Goal: Complete application form

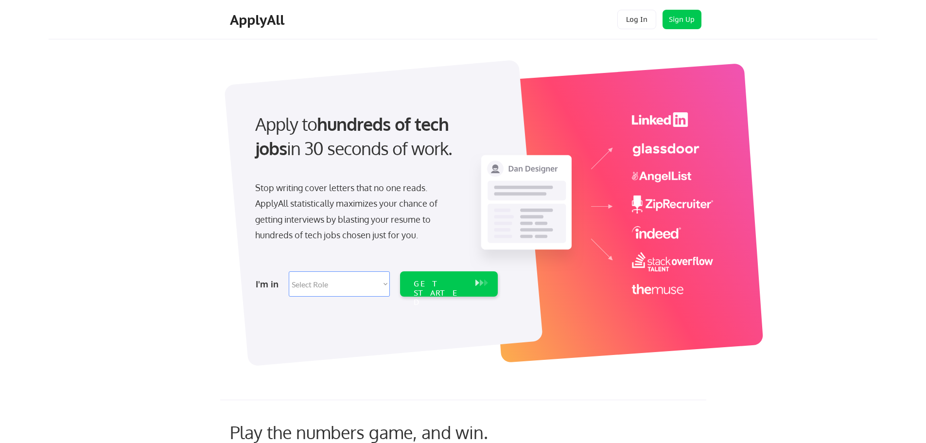
click at [332, 291] on select "Select Role Software Engineering Product Management Customer Success Sales UI/U…" at bounding box center [339, 283] width 101 height 25
select select ""it_security""
click at [289, 271] on select "Select Role Software Engineering Product Management Customer Success Sales UI/U…" at bounding box center [339, 283] width 101 height 25
select select ""it_security""
click at [676, 19] on button "Sign Up" at bounding box center [682, 19] width 39 height 19
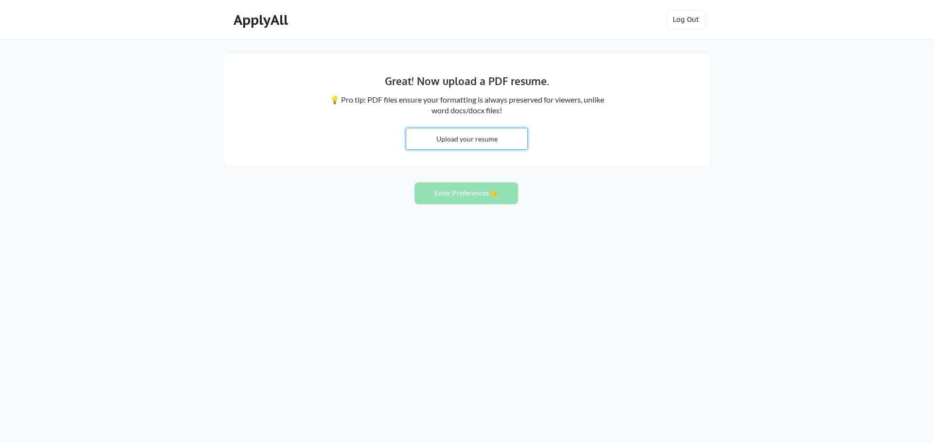
click at [481, 137] on input "file" at bounding box center [466, 138] width 121 height 21
type input "C:\fakepath\New Resume.docx"
click at [469, 195] on button "Enter Preferences 👉" at bounding box center [466, 193] width 104 height 22
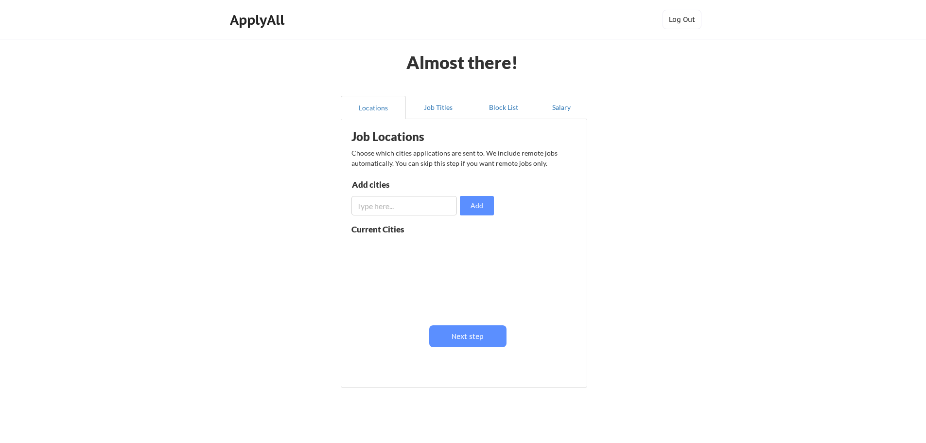
click at [400, 206] on input "input" at bounding box center [405, 205] width 106 height 19
type input "Phoenix"
click at [383, 204] on input "input" at bounding box center [405, 205] width 106 height 19
click at [477, 199] on button "Add" at bounding box center [477, 205] width 34 height 19
click at [410, 206] on input "input" at bounding box center [405, 205] width 106 height 19
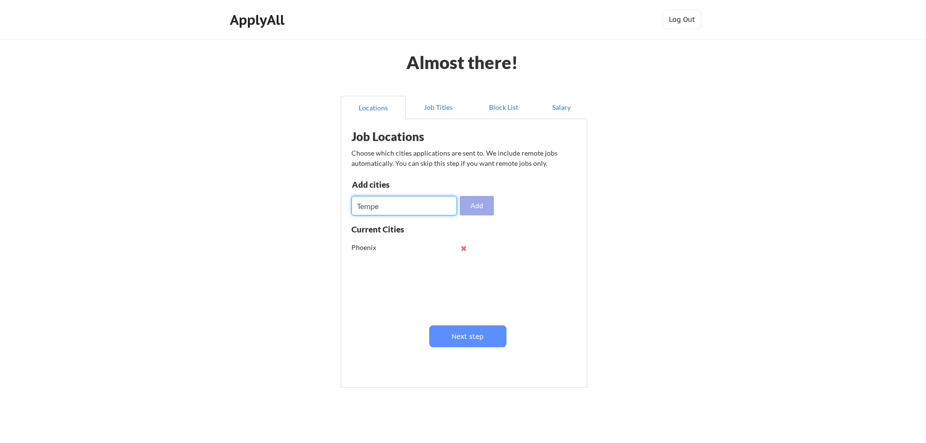
type input "Tempe"
click at [483, 202] on button "Add" at bounding box center [477, 205] width 34 height 19
click at [384, 199] on input "input" at bounding box center [405, 205] width 106 height 19
type input "Scottsdale"
click at [478, 209] on button "Add" at bounding box center [477, 205] width 34 height 19
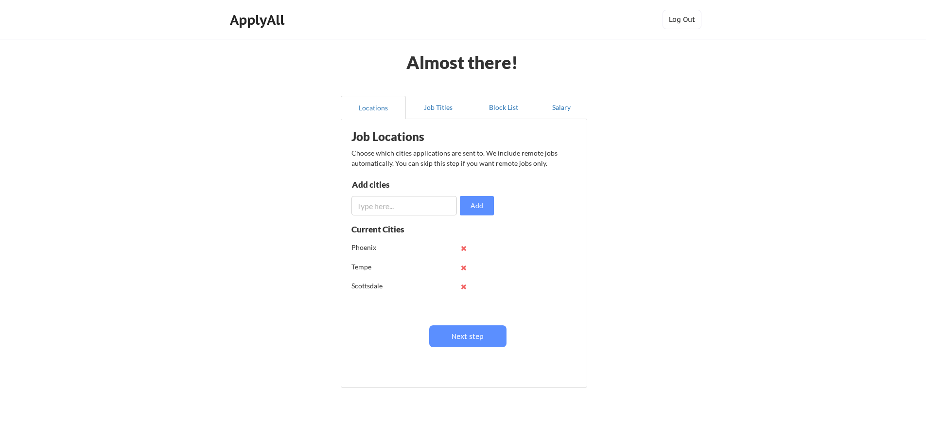
click at [376, 207] on input "input" at bounding box center [405, 205] width 106 height 19
drag, startPoint x: 386, startPoint y: 207, endPoint x: 317, endPoint y: 204, distance: 69.6
click at [317, 204] on div "Almost there! Locations Job Titles Block List Salary Job Locations Choose which…" at bounding box center [463, 238] width 926 height 477
type input "[PERSON_NAME]"
click at [476, 209] on button "Add" at bounding box center [477, 205] width 34 height 19
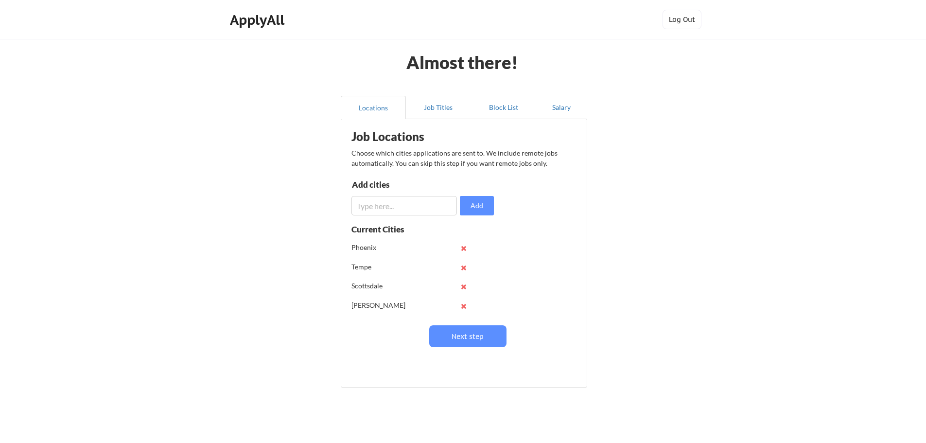
click at [413, 197] on input "input" at bounding box center [405, 205] width 106 height 19
type input "[PERSON_NAME]"
click at [473, 210] on button "Add" at bounding box center [477, 205] width 34 height 19
click at [415, 212] on input "input" at bounding box center [405, 205] width 106 height 19
type input "Mesa"
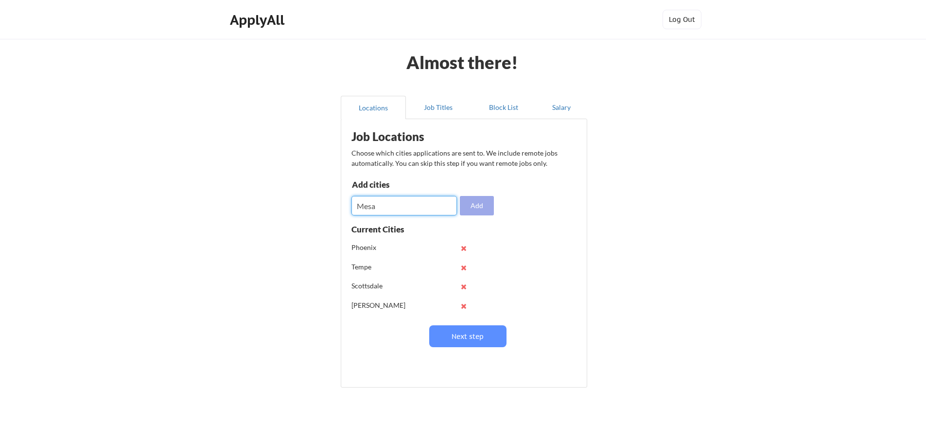
click at [477, 204] on button "Add" at bounding box center [477, 205] width 34 height 19
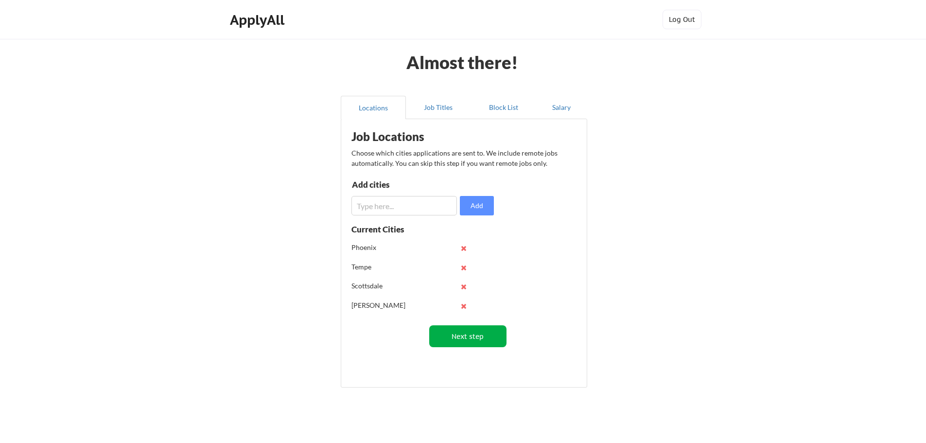
click at [485, 337] on button "Next step" at bounding box center [467, 336] width 77 height 22
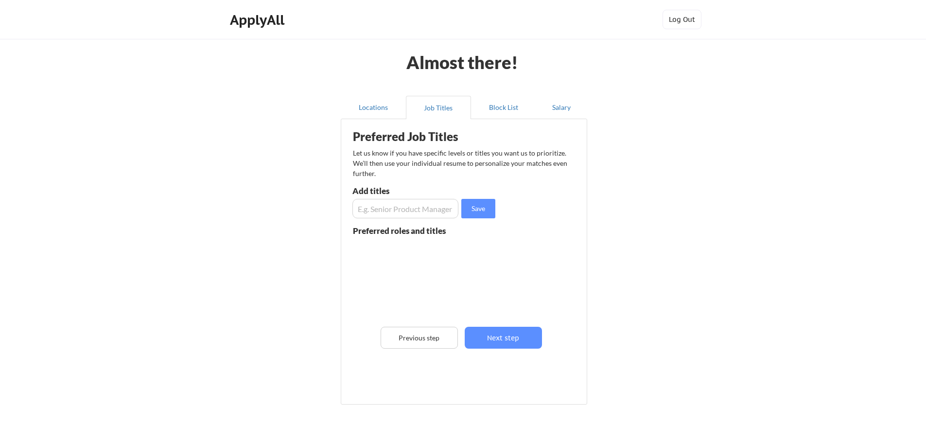
click at [393, 212] on input "input" at bounding box center [406, 208] width 106 height 19
click at [403, 209] on input "input" at bounding box center [406, 208] width 106 height 19
type input "Helpdesk Analyst"
click at [473, 210] on button "Save" at bounding box center [478, 208] width 34 height 19
click at [441, 210] on input "input" at bounding box center [406, 208] width 106 height 19
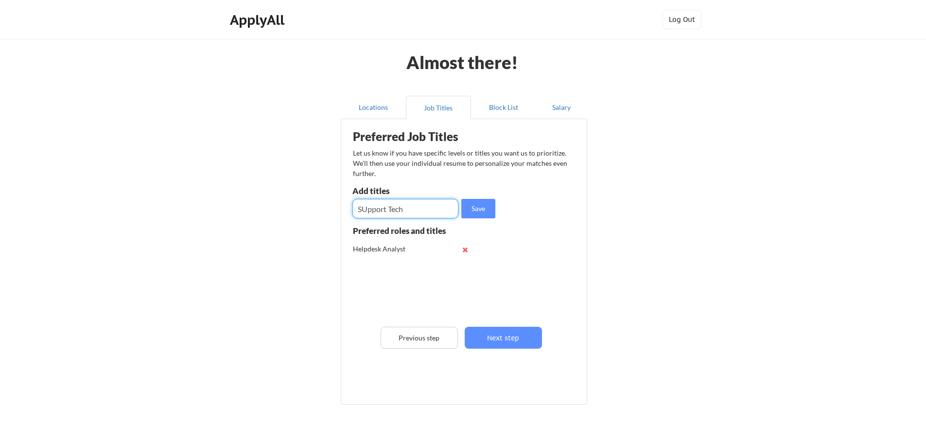
click at [368, 210] on input "input" at bounding box center [406, 208] width 106 height 19
type input "Support Tech"
click at [485, 210] on button "Save" at bounding box center [478, 208] width 34 height 19
click at [414, 211] on input "input" at bounding box center [406, 208] width 106 height 19
click at [405, 207] on input "input" at bounding box center [406, 208] width 106 height 19
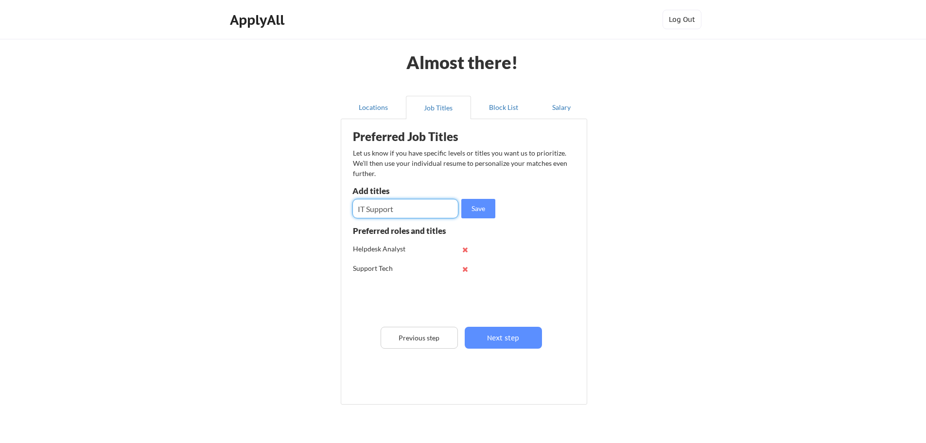
type input "IT Support"
click at [489, 209] on button "Save" at bounding box center [478, 208] width 34 height 19
click at [395, 210] on input "input" at bounding box center [406, 208] width 106 height 19
type input "IT Supervisor"
click at [481, 211] on button "Save" at bounding box center [478, 208] width 34 height 19
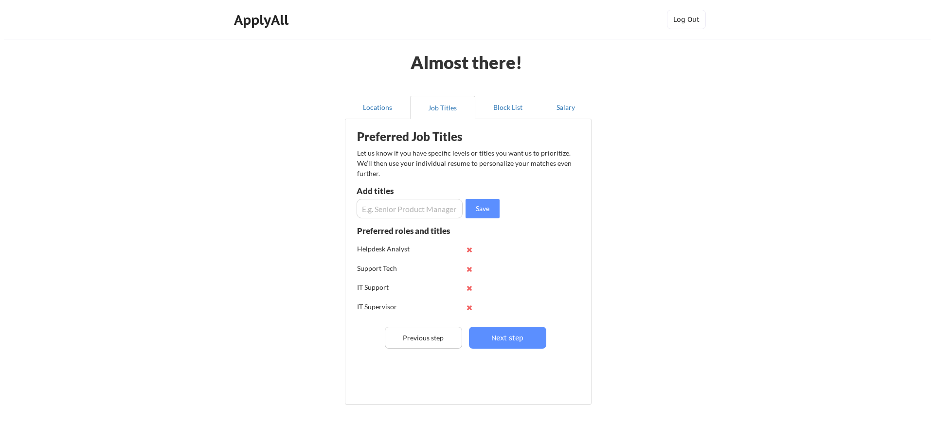
scroll to position [49, 0]
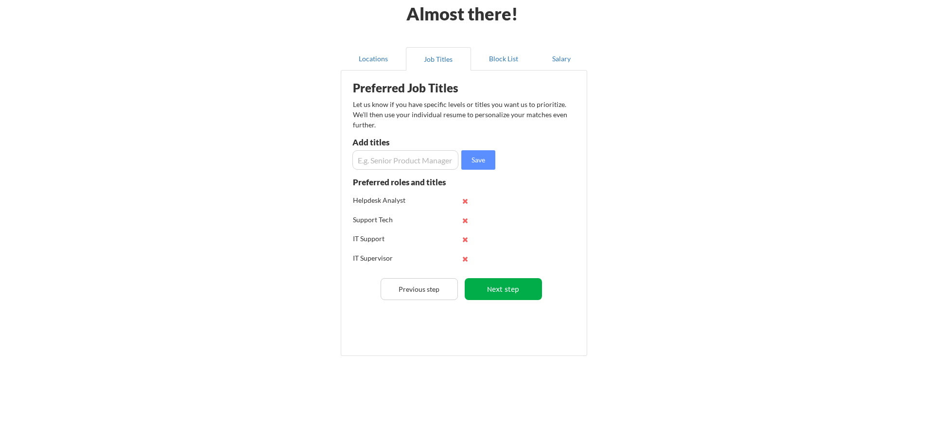
click at [514, 289] on button "Next step" at bounding box center [503, 289] width 77 height 22
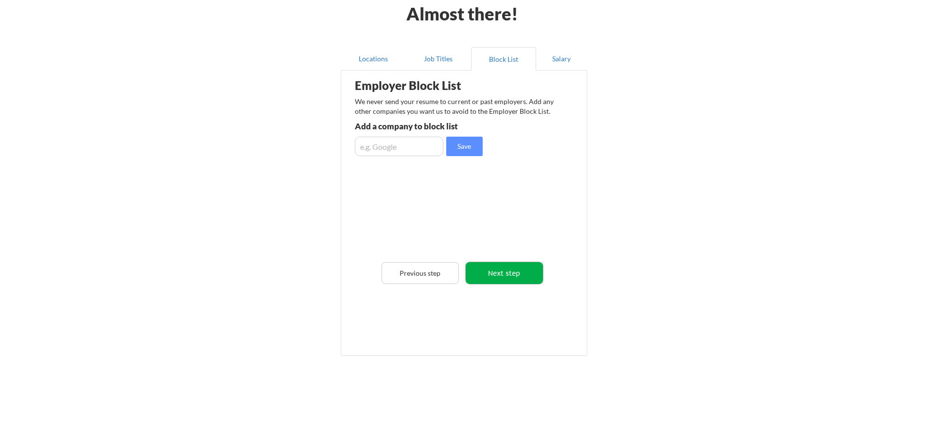
click at [503, 275] on button "Next step" at bounding box center [504, 273] width 77 height 22
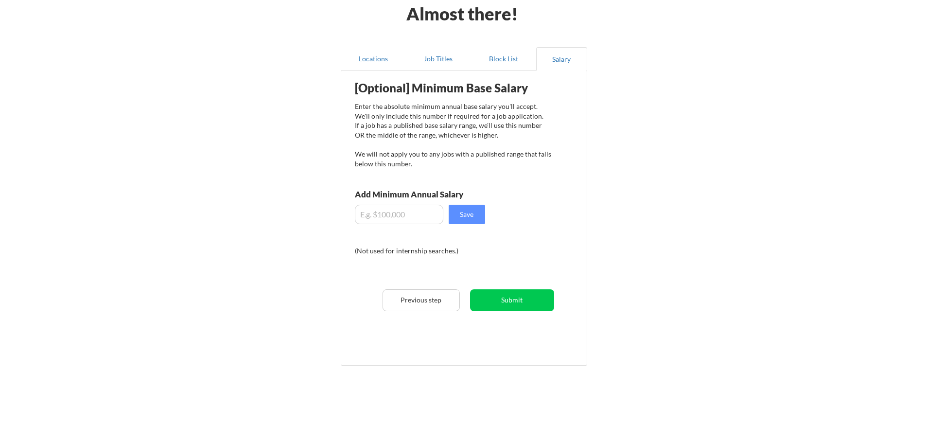
click at [388, 212] on input "input" at bounding box center [399, 214] width 88 height 19
type input "$57,000"
click at [467, 213] on button "Save" at bounding box center [467, 214] width 36 height 19
click at [522, 304] on button "Submit" at bounding box center [512, 300] width 84 height 22
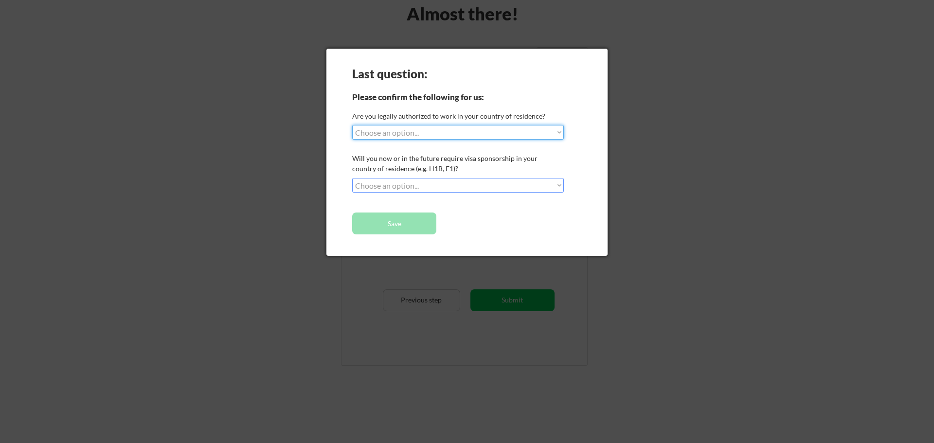
click at [386, 132] on select "Choose an option... Yes, I am a [DEMOGRAPHIC_DATA] Citizen Yes, I am a [DEMOGRA…" at bounding box center [458, 132] width 212 height 15
select select ""yes__i_am_a_[DEMOGRAPHIC_DATA]""
click at [352, 125] on select "Choose an option... Yes, I am a [DEMOGRAPHIC_DATA] Citizen Yes, I am a [DEMOGRA…" at bounding box center [458, 132] width 212 height 15
click at [393, 187] on select "Choose an option... No, I will not need sponsorship Yes, I will need sponsorship" at bounding box center [458, 185] width 212 height 15
select select ""no__i_will_not_need_sponsorship""
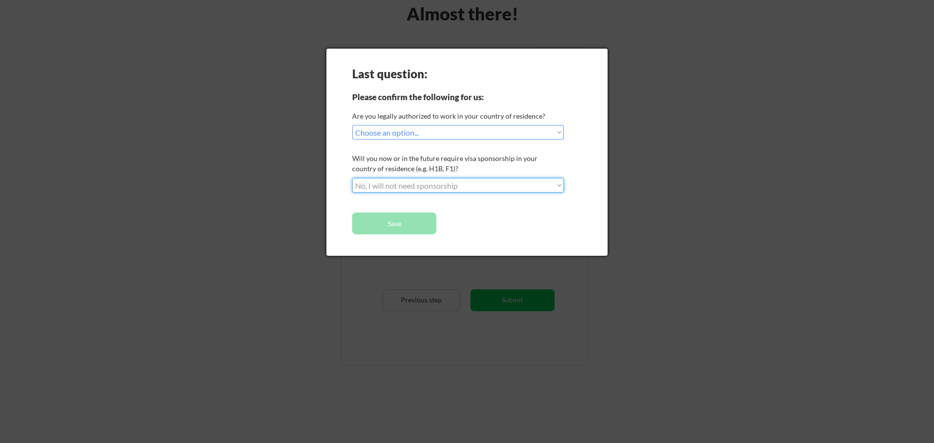
click at [352, 178] on select "Choose an option... No, I will not need sponsorship Yes, I will need sponsorship" at bounding box center [458, 185] width 212 height 15
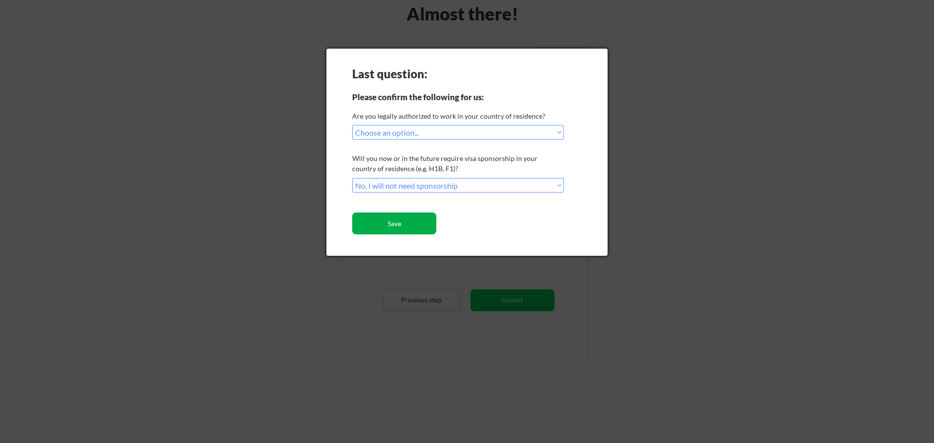
click at [404, 218] on button "Save" at bounding box center [394, 223] width 84 height 22
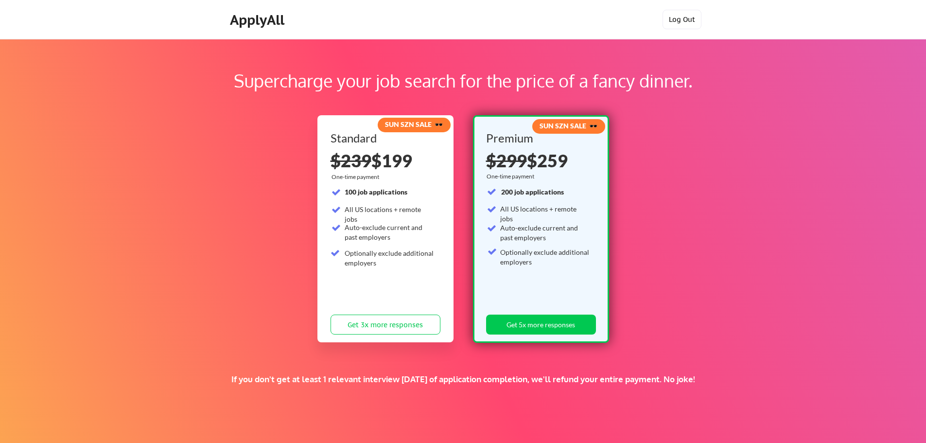
click at [678, 17] on button "Log Out" at bounding box center [682, 19] width 39 height 19
